Goal: Task Accomplishment & Management: Complete application form

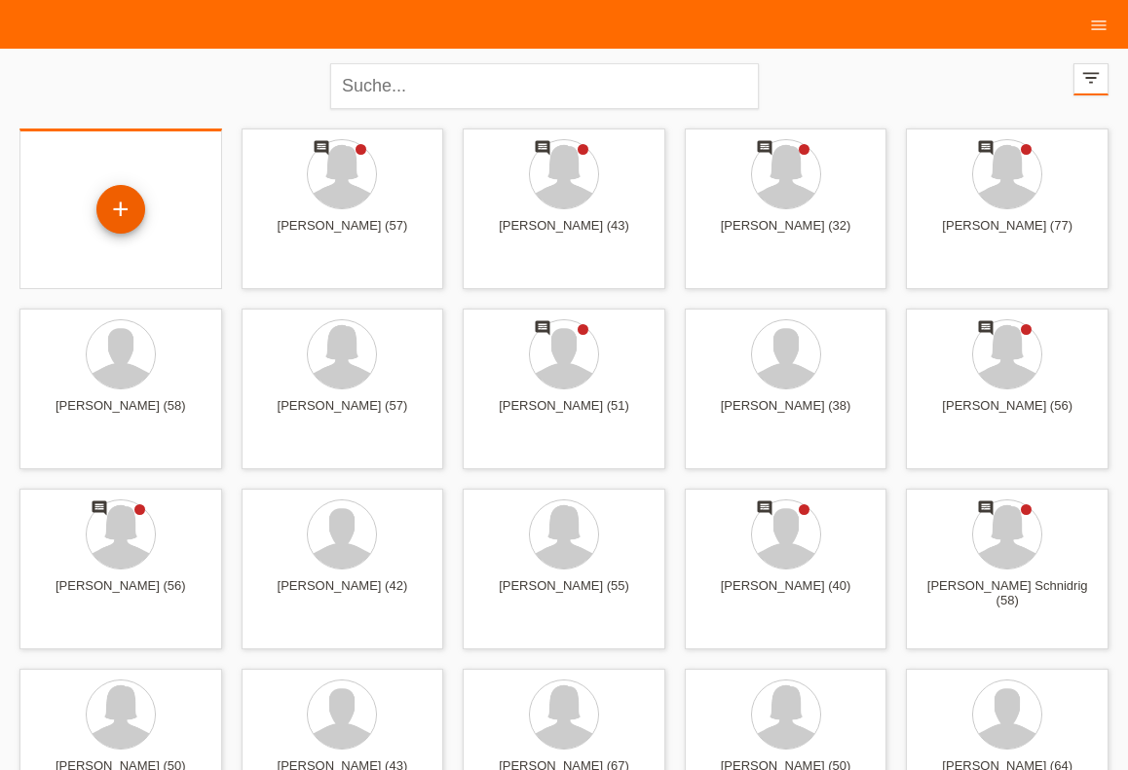
click at [118, 205] on div "+" at bounding box center [120, 209] width 49 height 49
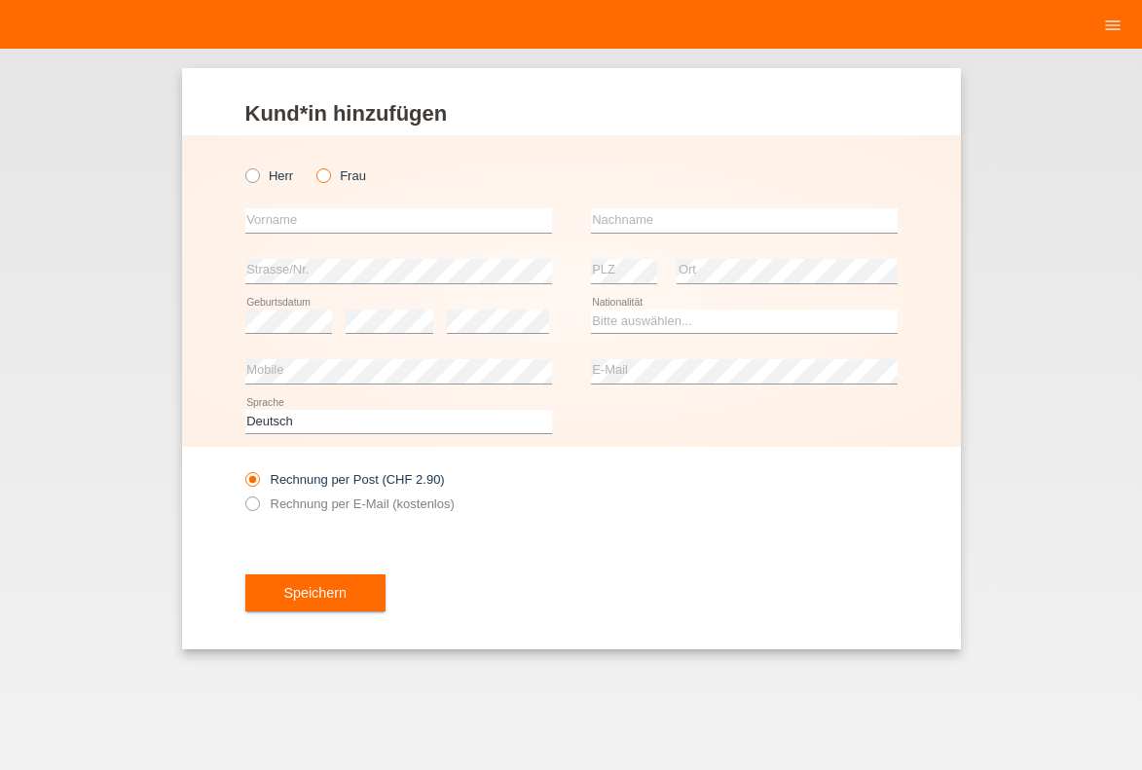
click at [314, 166] on icon at bounding box center [314, 166] width 0 height 0
click at [322, 173] on input "Frau" at bounding box center [322, 174] width 13 height 13
radio input "true"
click at [261, 173] on label "Herr" at bounding box center [269, 175] width 49 height 15
click at [258, 173] on input "Herr" at bounding box center [251, 174] width 13 height 13
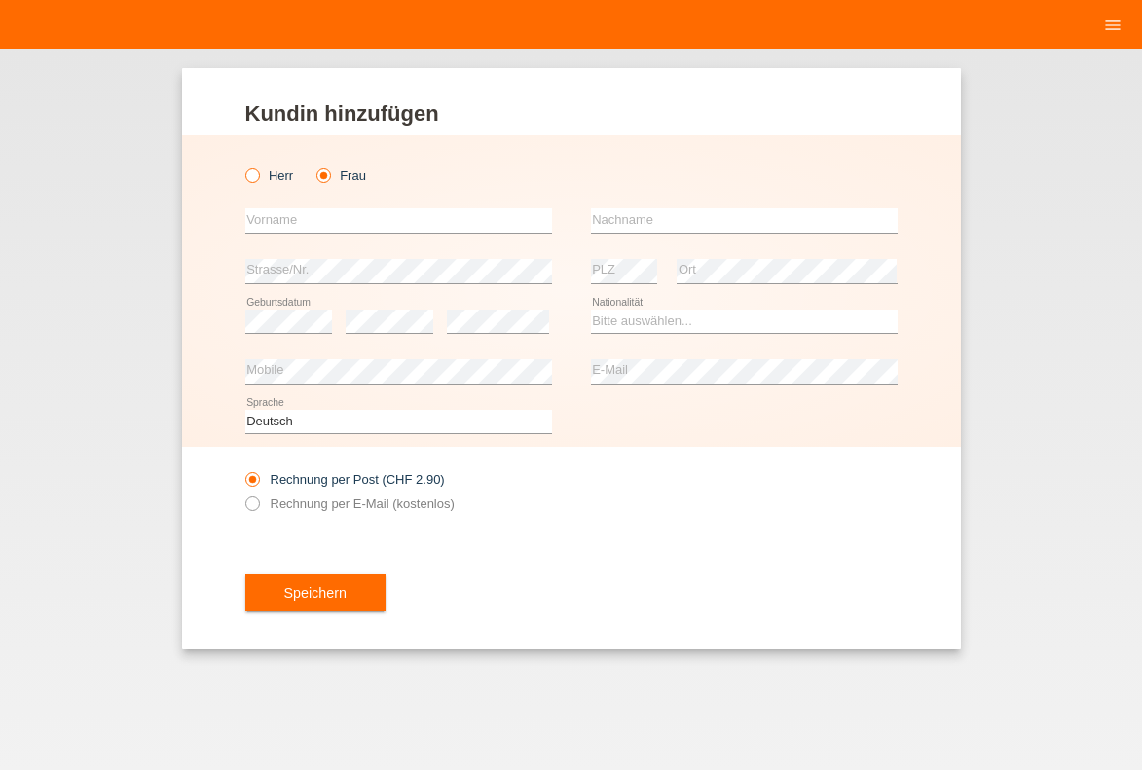
radio input "true"
click at [283, 221] on input "text" at bounding box center [398, 220] width 307 height 24
type input "[PERSON_NAME]"
click at [699, 216] on input "text" at bounding box center [744, 220] width 307 height 24
type input "Buangala"
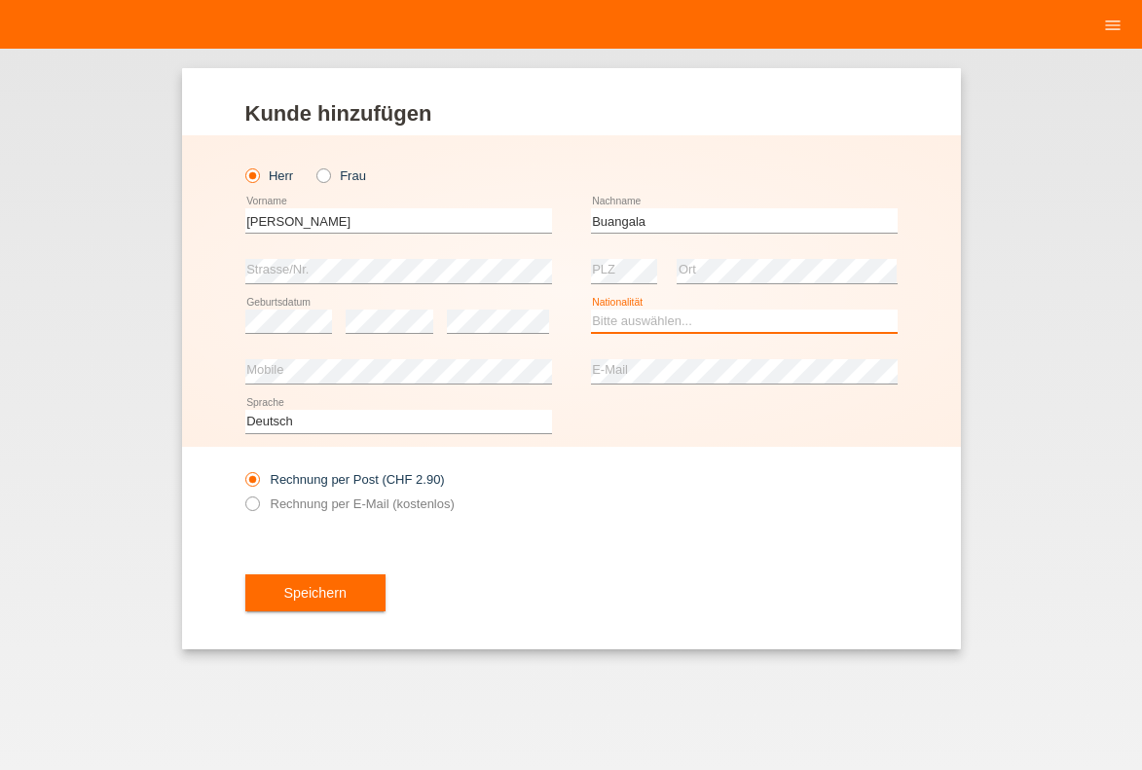
click at [638, 319] on select "Bitte auswählen... Schweiz Deutschland Liechtenstein Österreich ------------ Af…" at bounding box center [744, 321] width 307 height 23
select select "CH"
click at [0, 0] on option "Schweiz" at bounding box center [0, 0] width 0 height 0
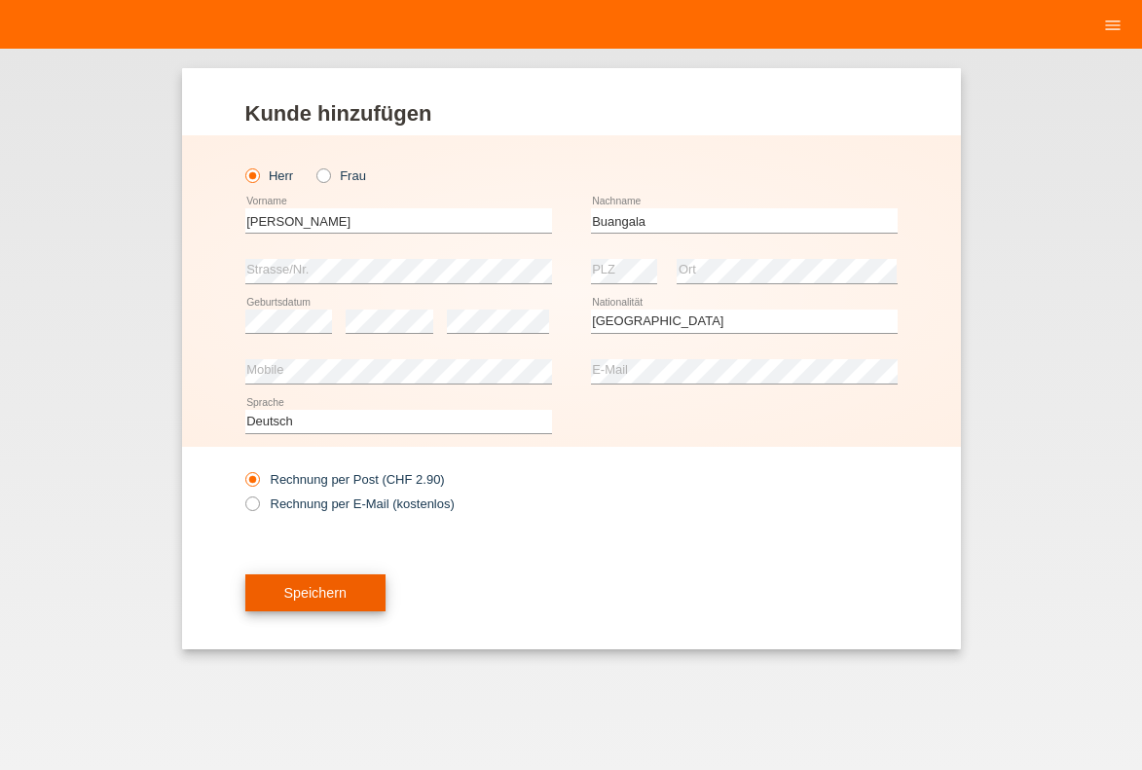
click at [349, 589] on button "Speichern" at bounding box center [315, 593] width 140 height 37
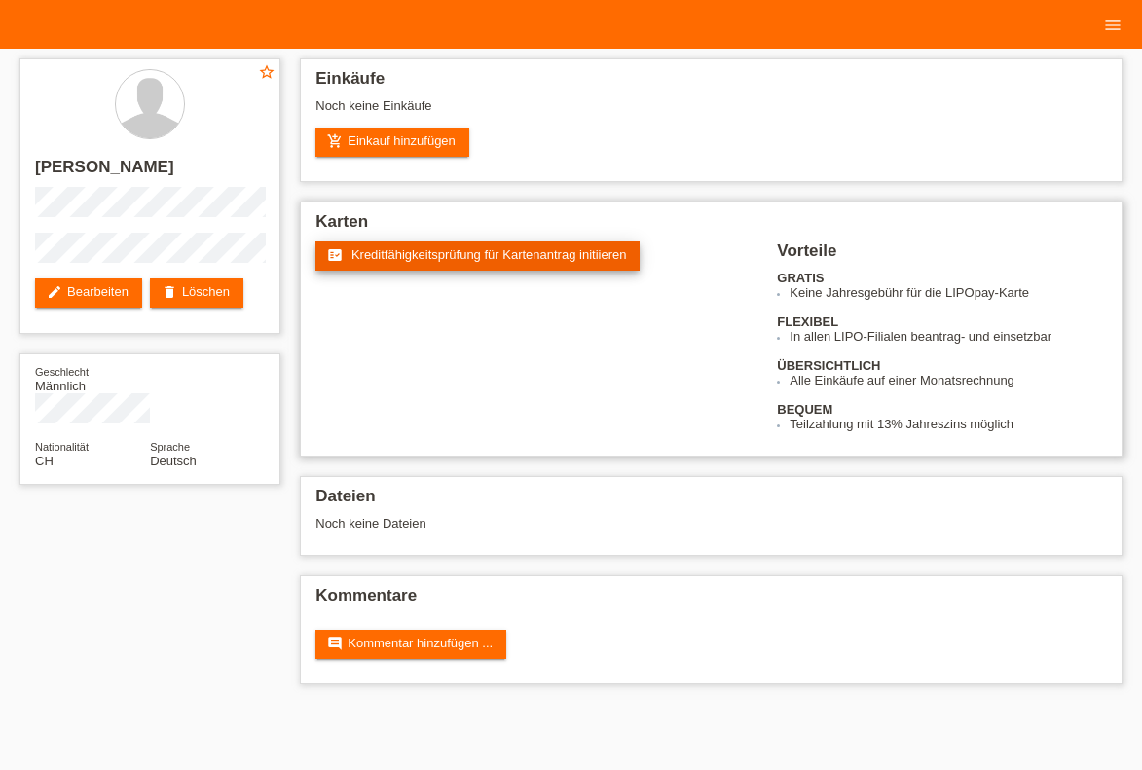
click at [456, 258] on span "Kreditfähigkeitsprüfung für Kartenantrag initiieren" at bounding box center [490, 254] width 276 height 15
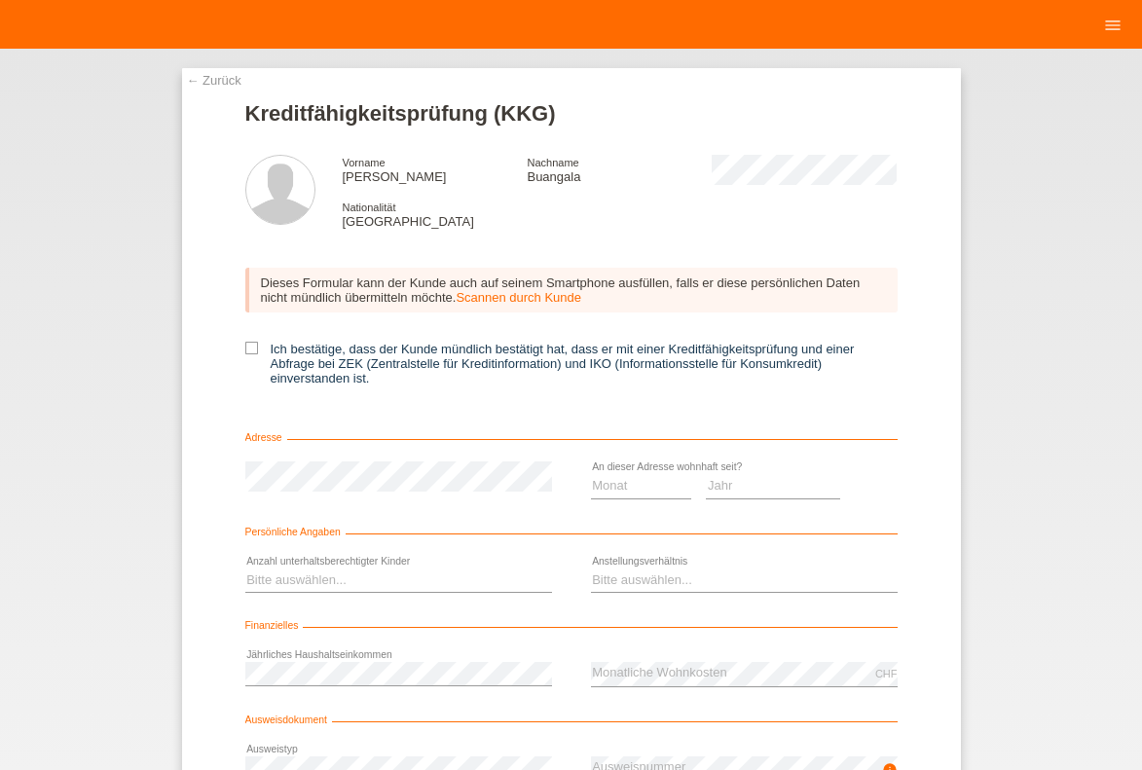
click at [515, 298] on link "Scannen durch Kunde" at bounding box center [519, 297] width 126 height 15
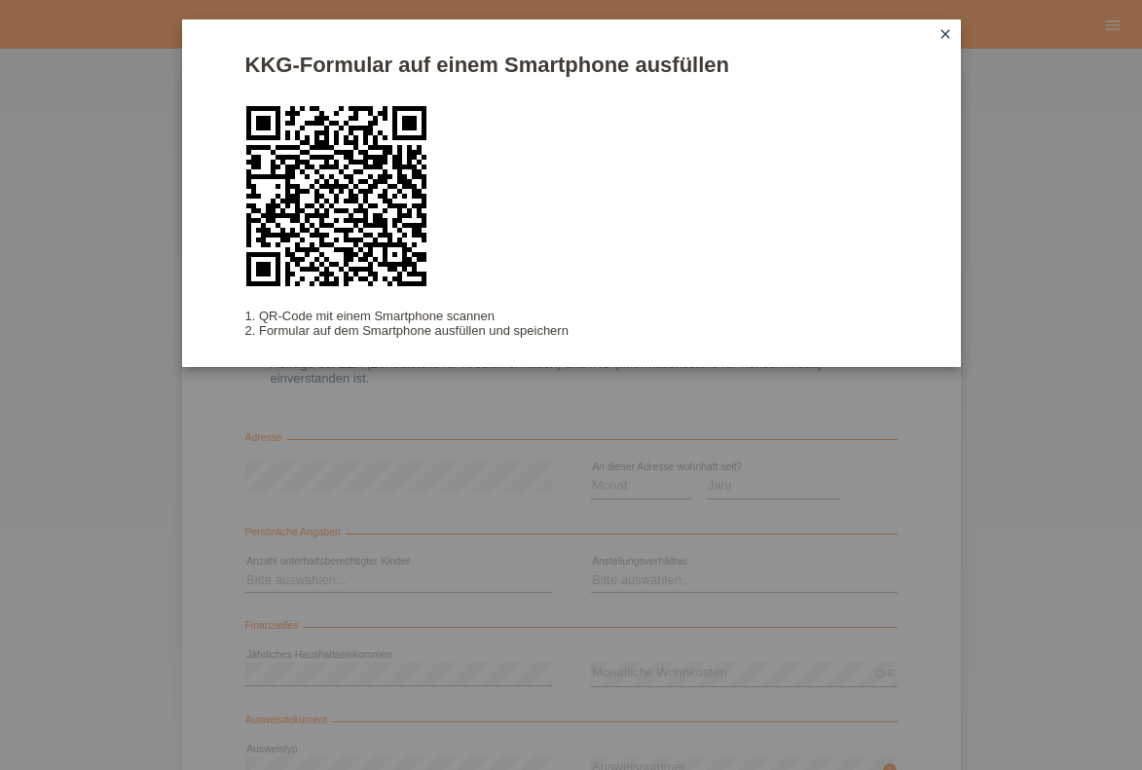
click at [943, 28] on icon "close" at bounding box center [946, 34] width 16 height 16
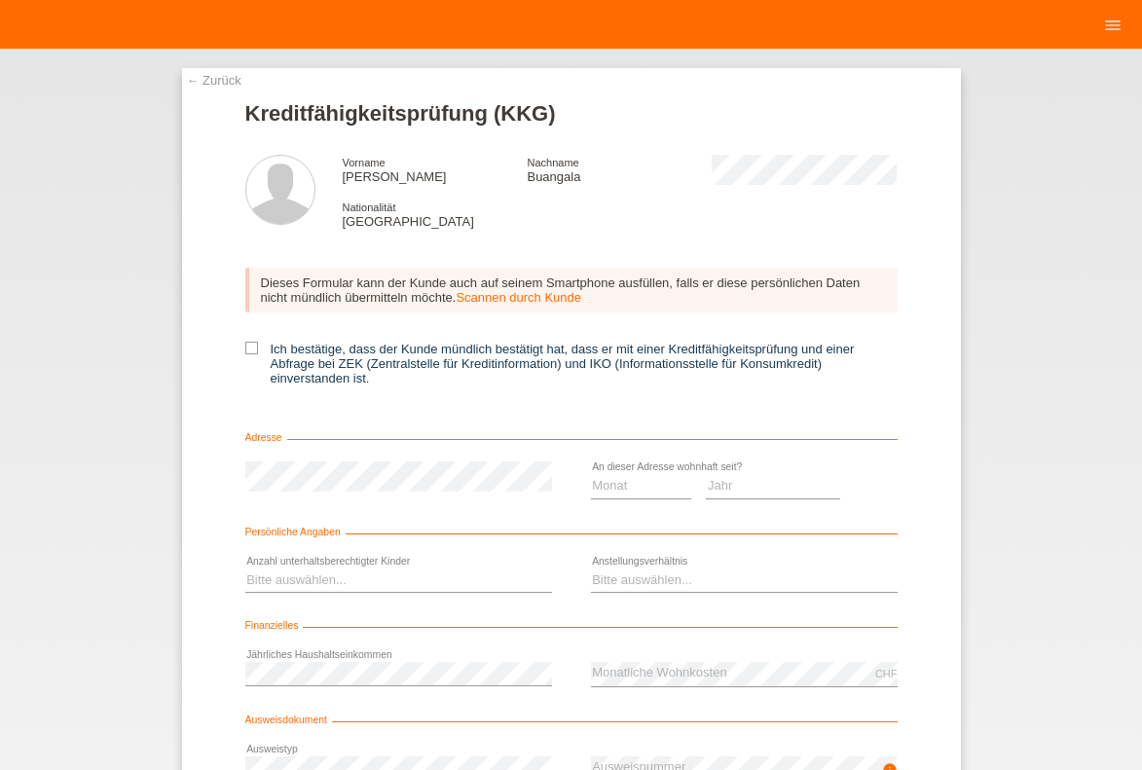
click at [207, 73] on link "← Zurück" at bounding box center [214, 80] width 55 height 15
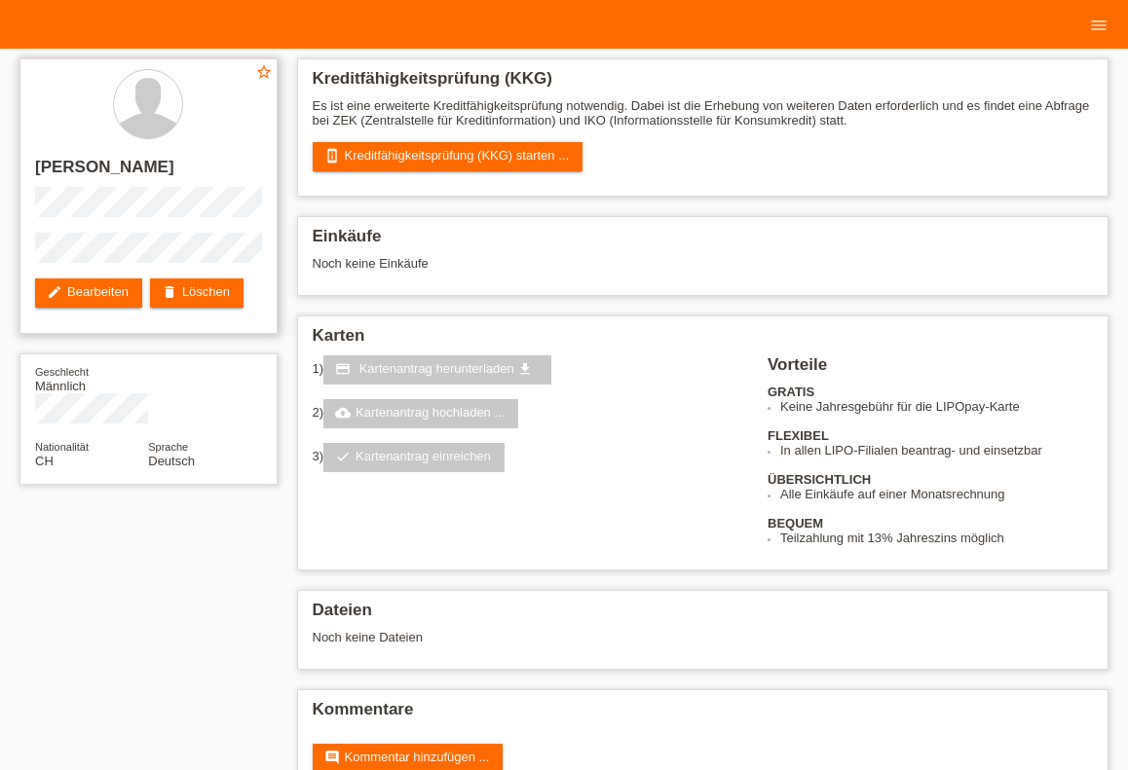
click at [161, 168] on h2 "[PERSON_NAME]" at bounding box center [148, 172] width 227 height 29
copy h2 "Buangala"
click at [441, 156] on link "perm_device_information Kreditfähigkeitsprüfung (KKG) starten ..." at bounding box center [448, 156] width 271 height 29
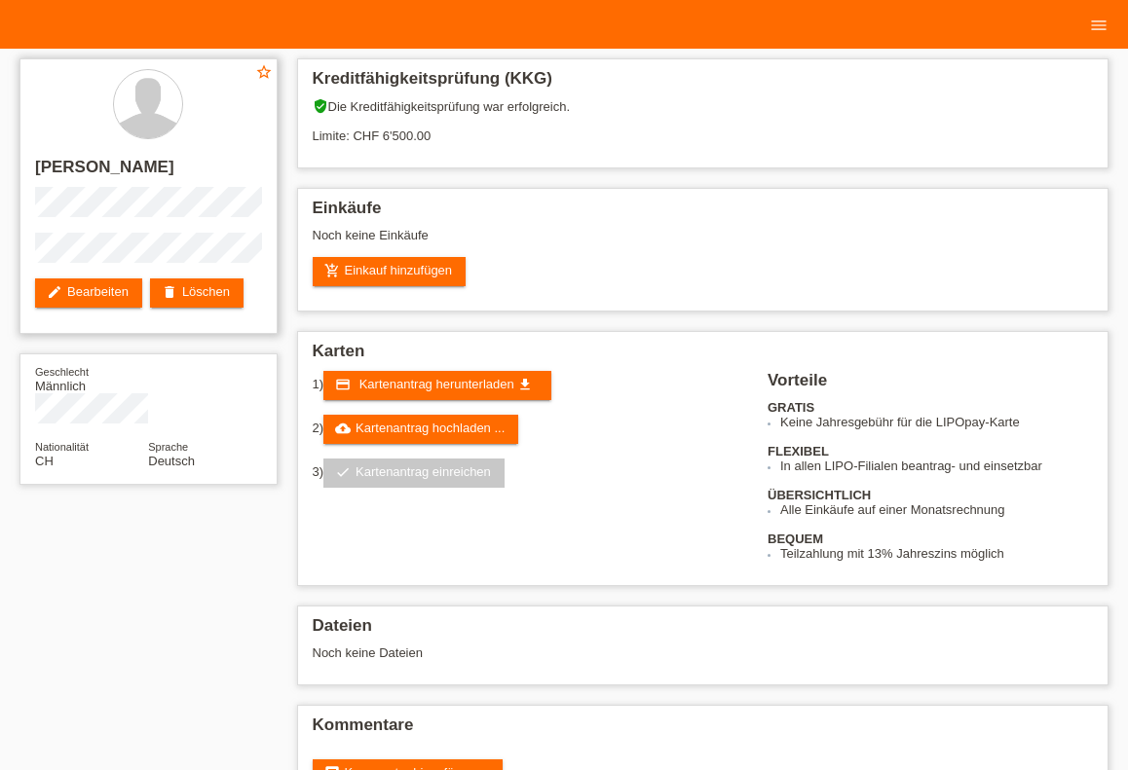
click at [35, 194] on div "star_border [PERSON_NAME] edit Bearbeiten delete Löschen" at bounding box center [148, 196] width 258 height 276
click at [424, 391] on span "Kartenantrag herunterladen" at bounding box center [436, 384] width 155 height 15
click at [452, 253] on div "Noch keine Einkäufe" at bounding box center [703, 242] width 781 height 29
click at [445, 277] on link "add_shopping_cart Einkauf hinzufügen" at bounding box center [390, 271] width 154 height 29
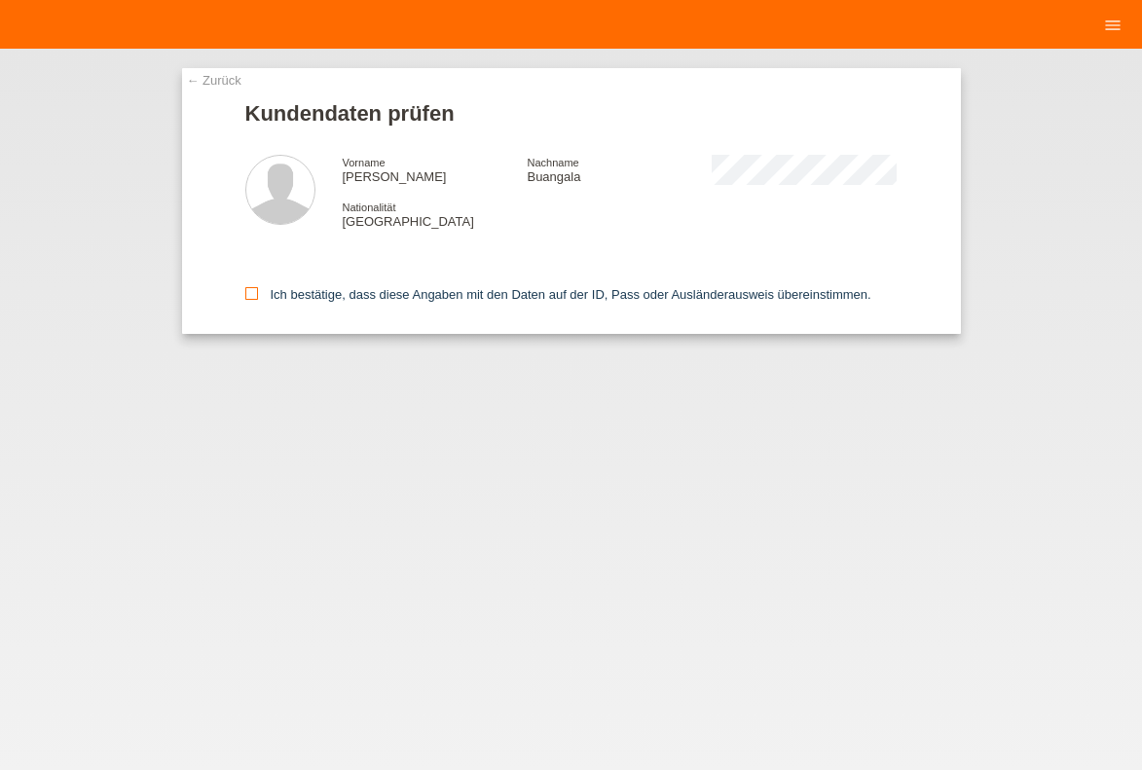
click at [254, 298] on icon at bounding box center [251, 293] width 13 height 13
click at [254, 298] on input "Ich bestätige, dass diese Angaben mit den Daten auf der ID, Pass oder Ausländer…" at bounding box center [251, 293] width 13 height 13
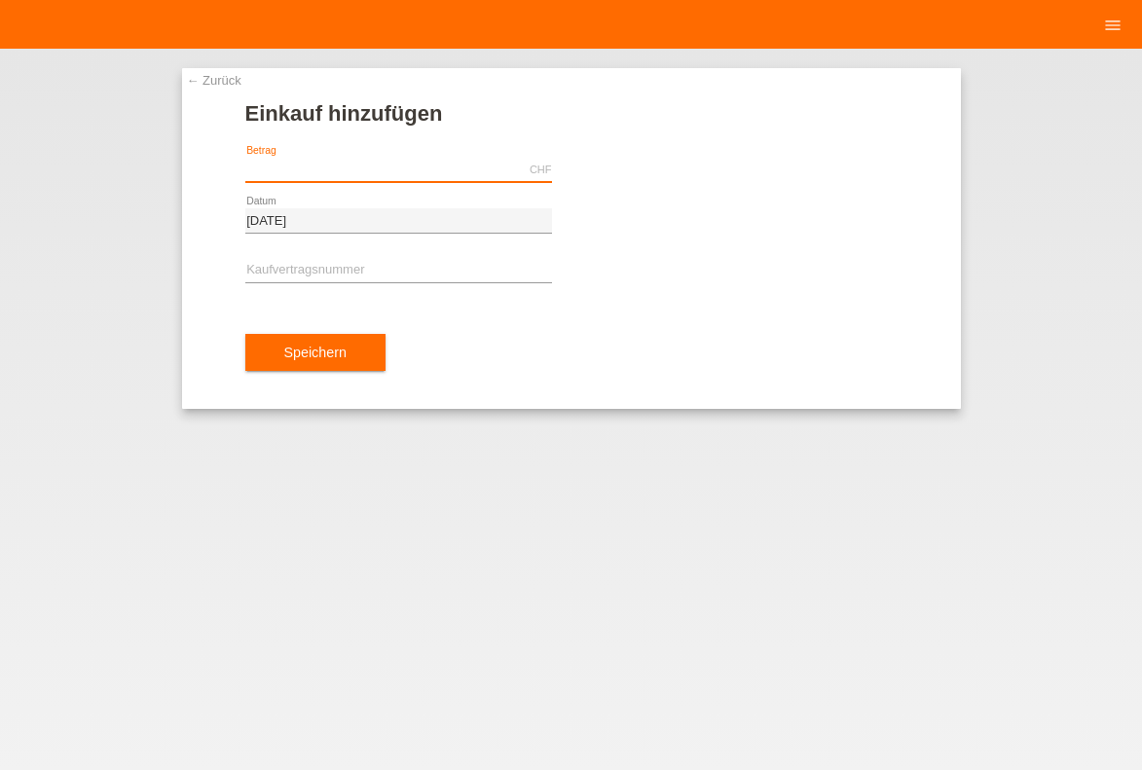
click at [320, 161] on input "text" at bounding box center [398, 170] width 307 height 24
type input "399.00"
click at [320, 262] on input "text" at bounding box center [398, 271] width 307 height 24
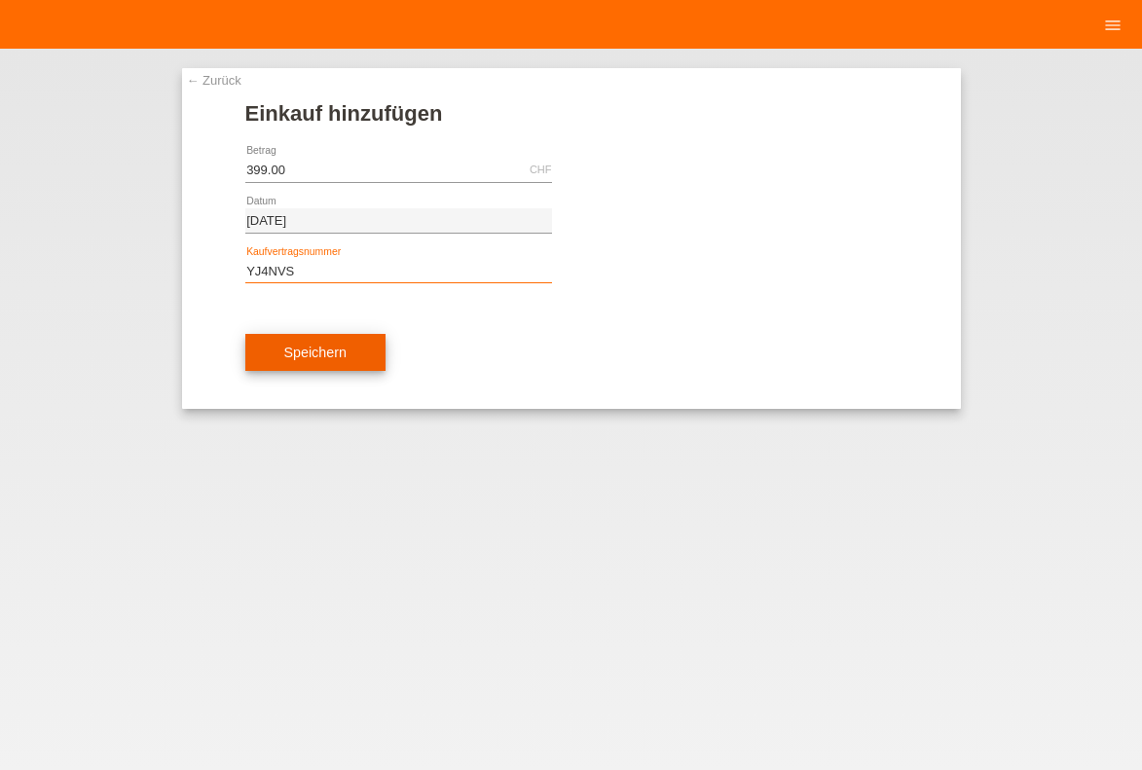
type input "YJ4NVS"
click at [340, 360] on span "Speichern" at bounding box center [315, 353] width 62 height 16
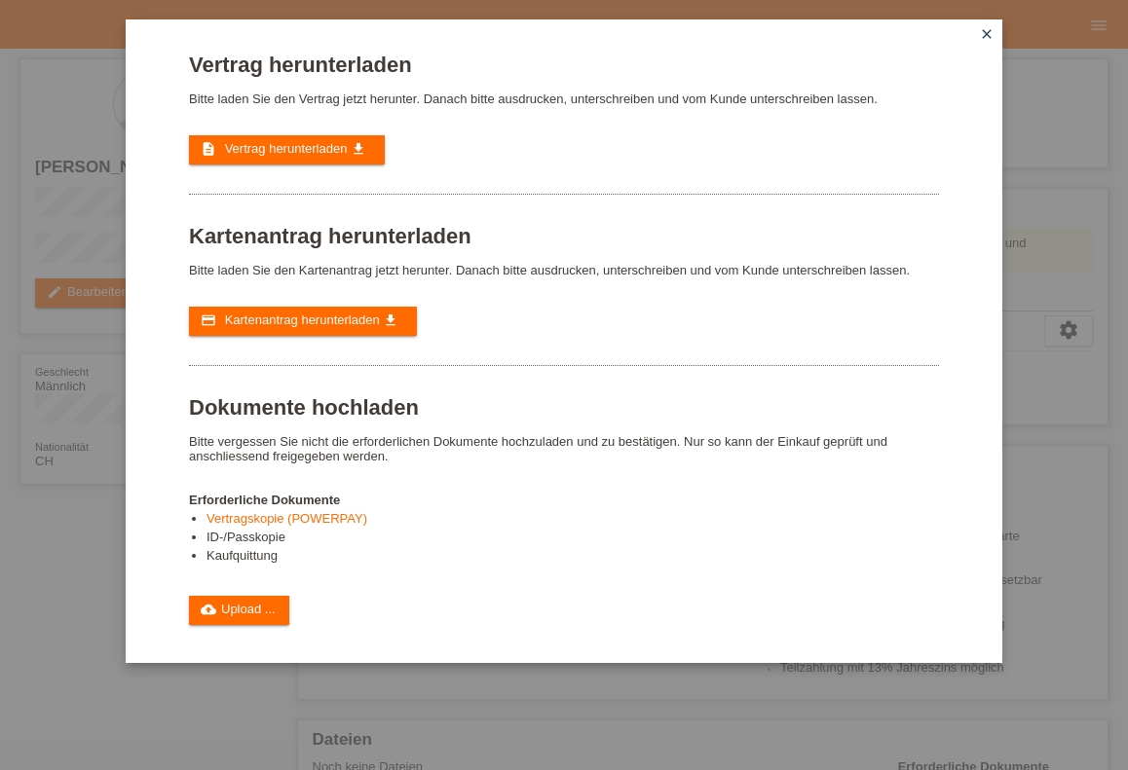
click at [987, 37] on icon "close" at bounding box center [987, 34] width 16 height 16
